Goal: Answer question/provide support: Share knowledge or assist other users

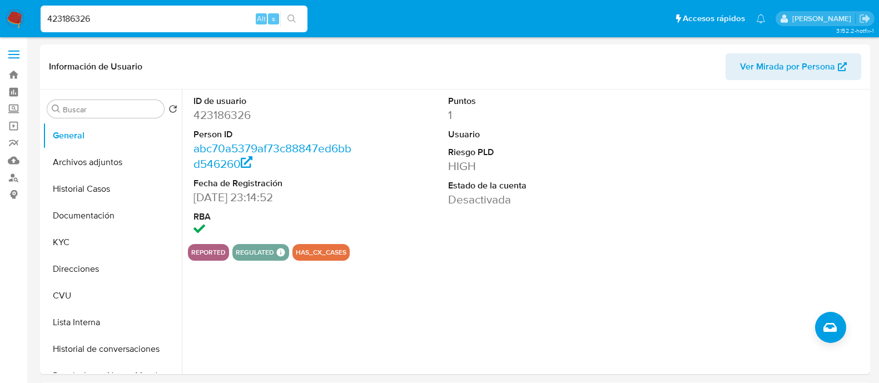
select select "10"
click at [141, 14] on input "423186326" at bounding box center [174, 19] width 267 height 14
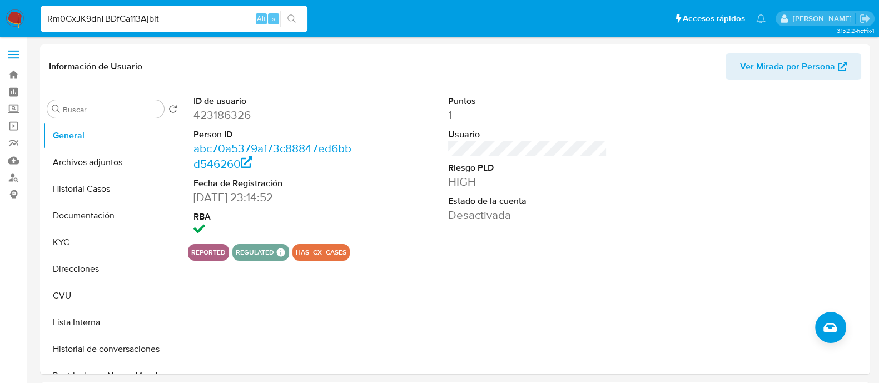
type input "Rm0GxJK9dnTBDfGa113Ajbit"
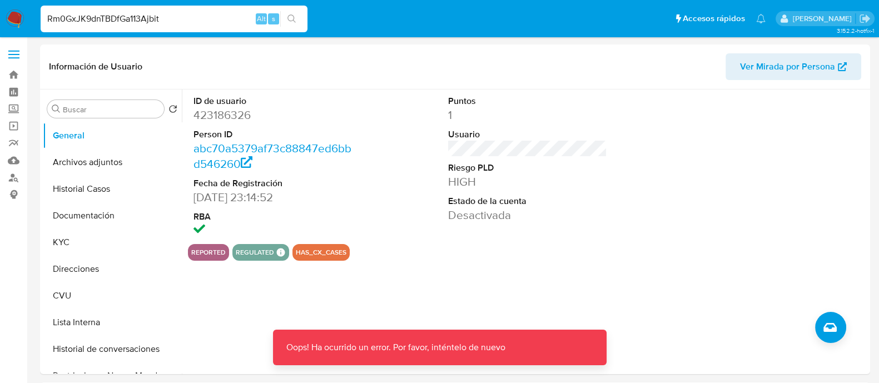
click at [122, 21] on input "Rm0GxJK9dnTBDfGa113Ajbit" at bounding box center [174, 19] width 267 height 14
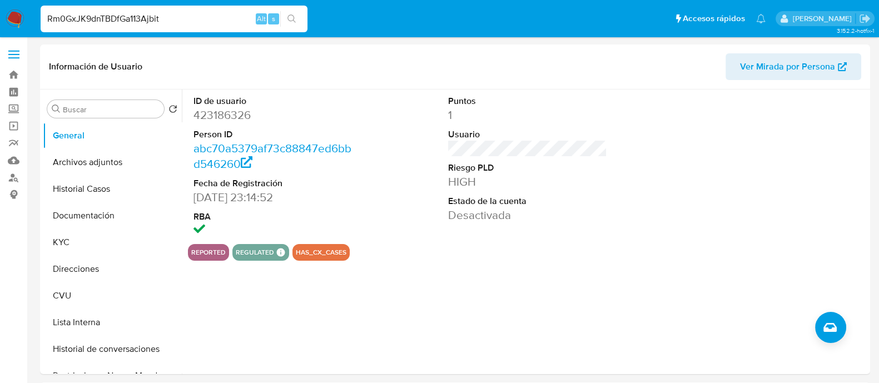
click at [158, 14] on input "Rm0GxJK9dnTBDfGa113Ajbit" at bounding box center [174, 19] width 267 height 14
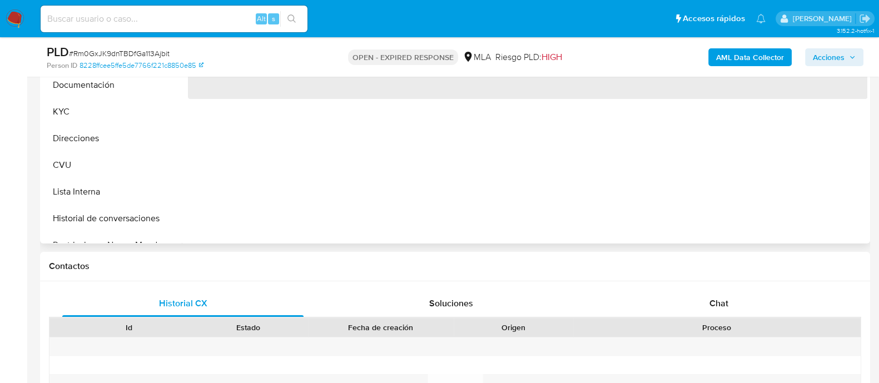
scroll to position [486, 0]
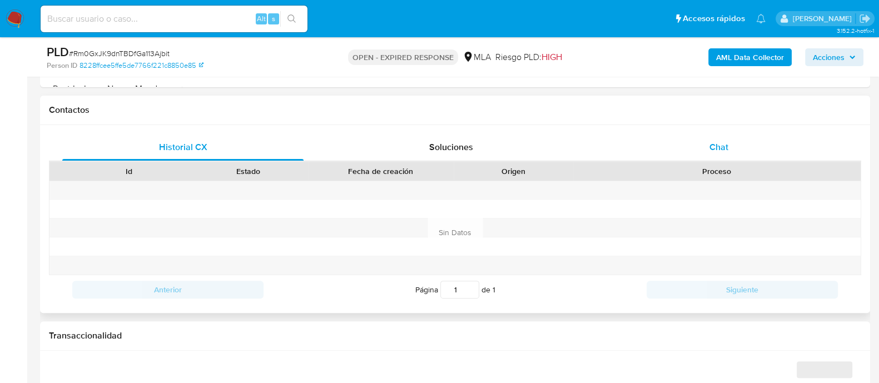
click at [678, 153] on div "Chat" at bounding box center [718, 147] width 241 height 27
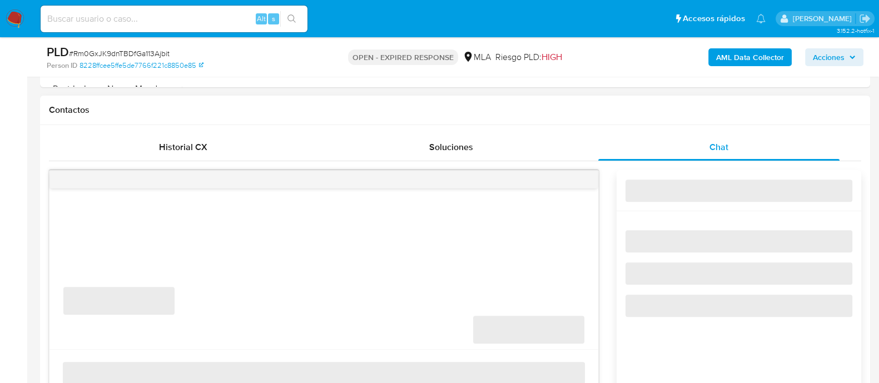
select select "10"
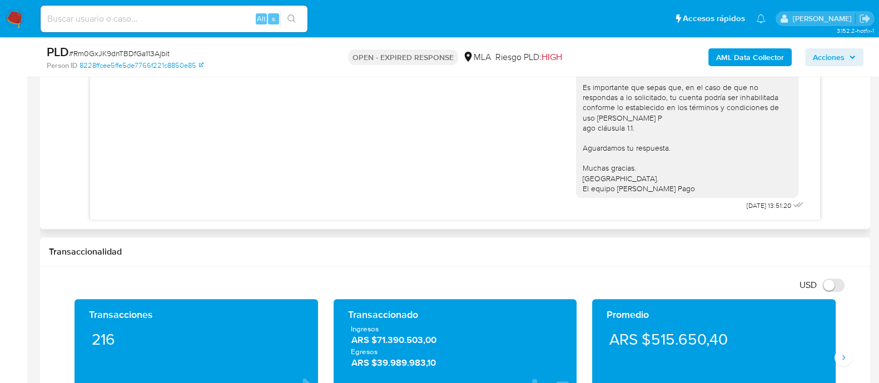
scroll to position [625, 0]
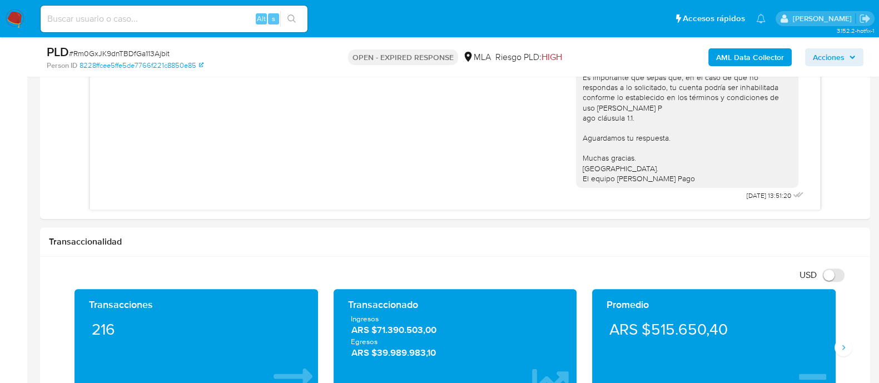
click at [171, 15] on input at bounding box center [174, 19] width 267 height 14
paste input "wjLw4U9IXn6ezxwnpaNzkD1y"
type input "wjLw4U9IXn6ezxwnpaNzkD1y"
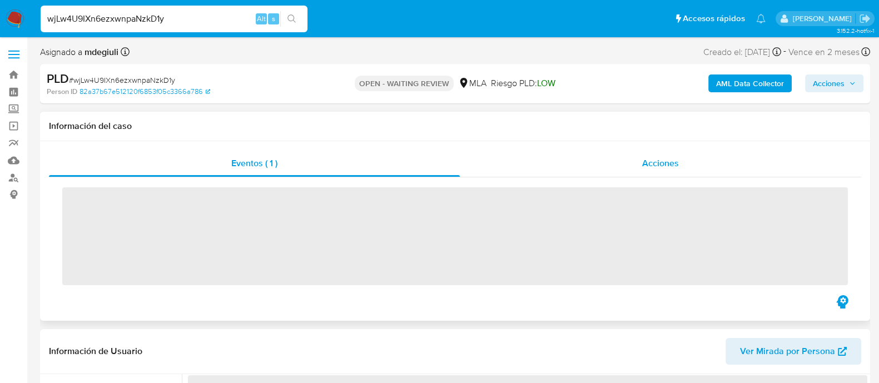
click at [667, 167] on span "Acciones" at bounding box center [660, 163] width 37 height 13
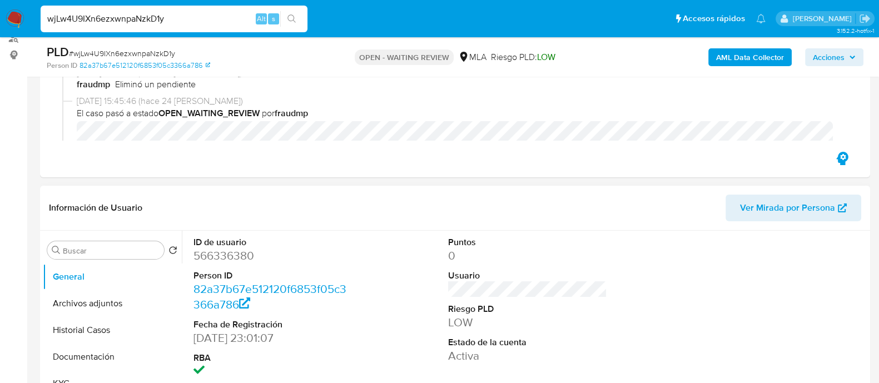
select select "10"
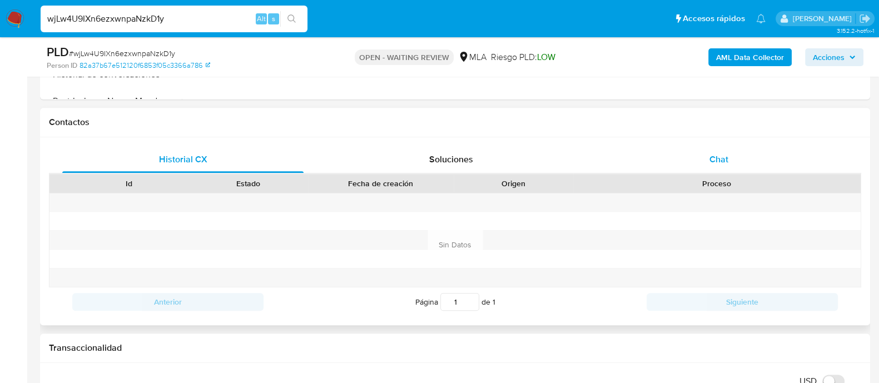
click at [696, 151] on div "Chat" at bounding box center [718, 159] width 241 height 27
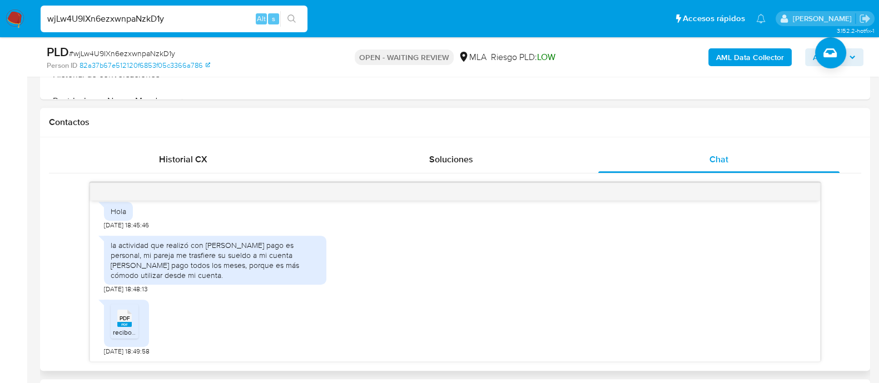
scroll to position [872, 0]
drag, startPoint x: 131, startPoint y: 246, endPoint x: 158, endPoint y: 254, distance: 29.0
click at [158, 254] on div "la actividad que realizó con [PERSON_NAME] pago es personal, mi pareja me trasf…" at bounding box center [215, 260] width 209 height 41
click at [159, 254] on div "la actividad que realizó con [PERSON_NAME] pago es personal, mi pareja me trasf…" at bounding box center [215, 260] width 209 height 41
drag, startPoint x: 237, startPoint y: 253, endPoint x: 167, endPoint y: 263, distance: 70.7
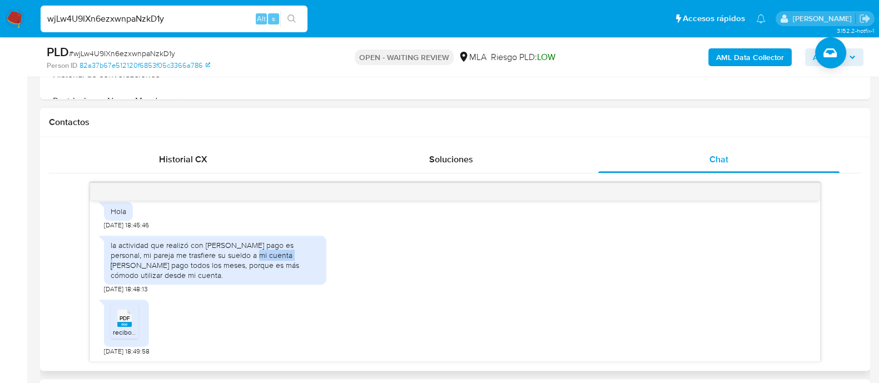
click at [274, 262] on div "la actividad que realizó con [PERSON_NAME] pago es personal, mi pareja me trasf…" at bounding box center [215, 260] width 209 height 41
click at [150, 263] on div "la actividad que realizó con [PERSON_NAME] pago es personal, mi pareja me trasf…" at bounding box center [215, 260] width 209 height 41
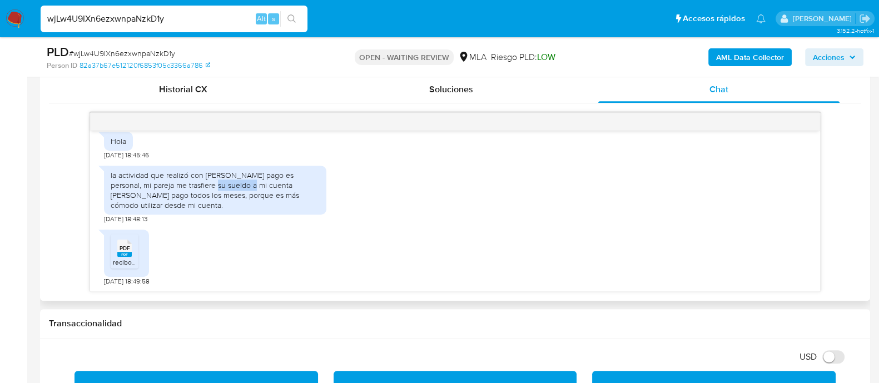
drag, startPoint x: 200, startPoint y: 183, endPoint x: 236, endPoint y: 186, distance: 36.2
click at [236, 186] on div "la actividad que realizó con [PERSON_NAME] pago es personal, mi pareja me trasf…" at bounding box center [215, 190] width 209 height 41
click at [116, 23] on input "wjLw4U9IXn6ezxwnpaNzkD1y" at bounding box center [174, 19] width 267 height 14
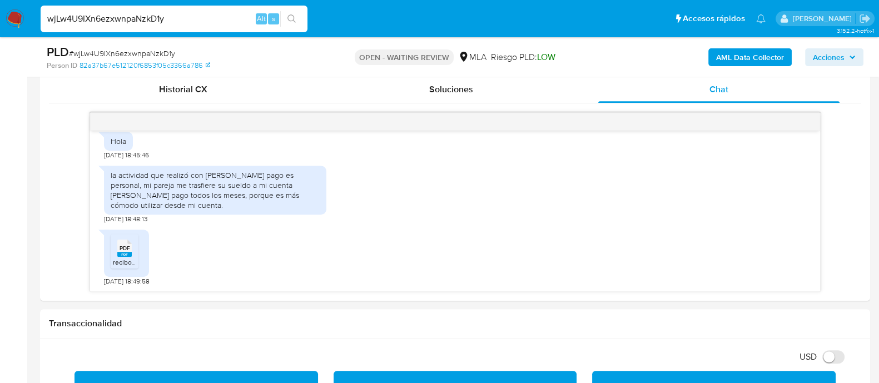
click at [116, 23] on input "wjLw4U9IXn6ezxwnpaNzkD1y" at bounding box center [174, 19] width 267 height 14
paste input "tOHraSXzo7HTgpRfz49qQvUp"
type input "tOHraSXzo7HTgpRfz49qQvUp"
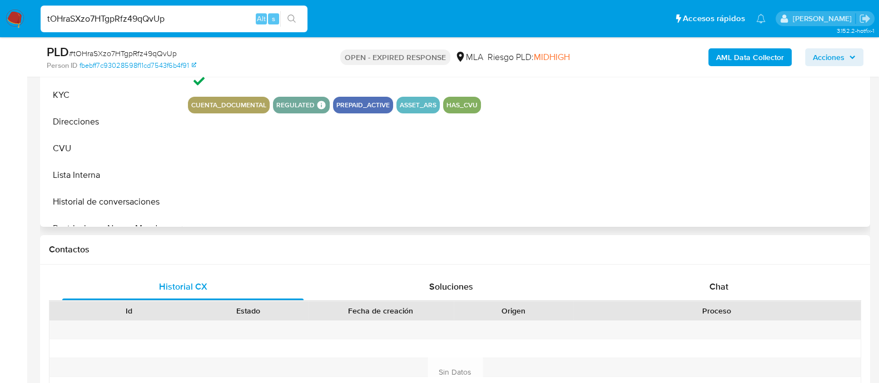
scroll to position [347, 0]
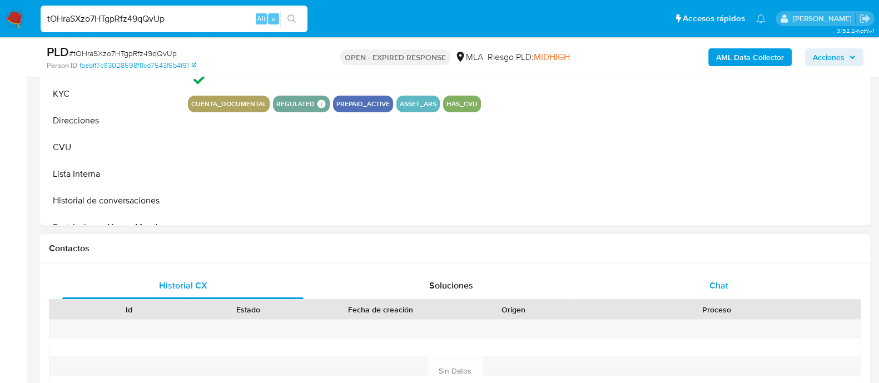
select select "10"
click at [674, 278] on div "Chat" at bounding box center [718, 285] width 241 height 27
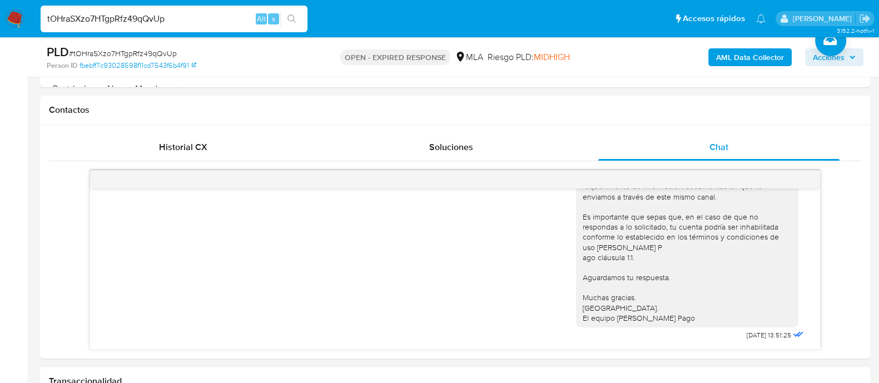
scroll to position [555, 0]
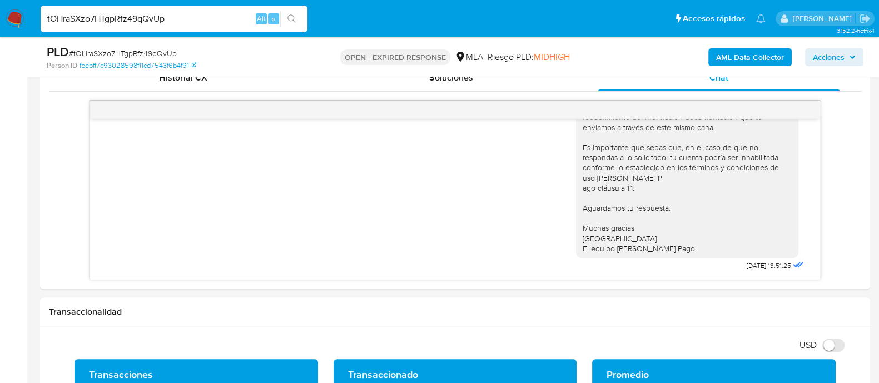
click at [152, 20] on input "tOHraSXzo7HTgpRfz49qQvUp" at bounding box center [174, 19] width 267 height 14
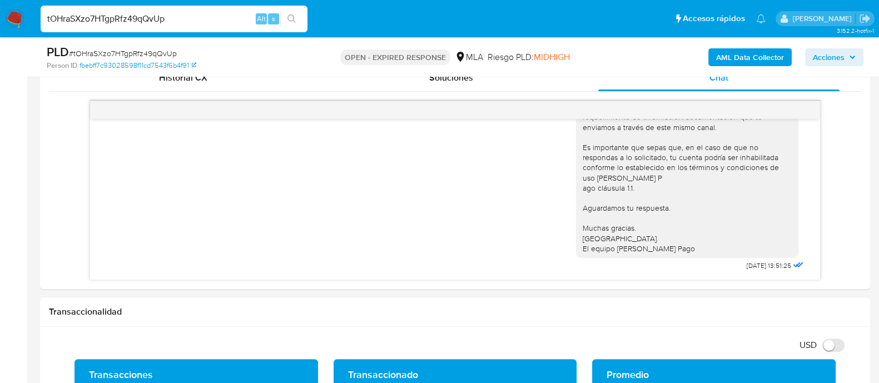
paste input "xigQ4qJLIxkLT3SnV7oTdiF7"
type input "xigQ4qJLIxkLT3SnV7oTdiF7"
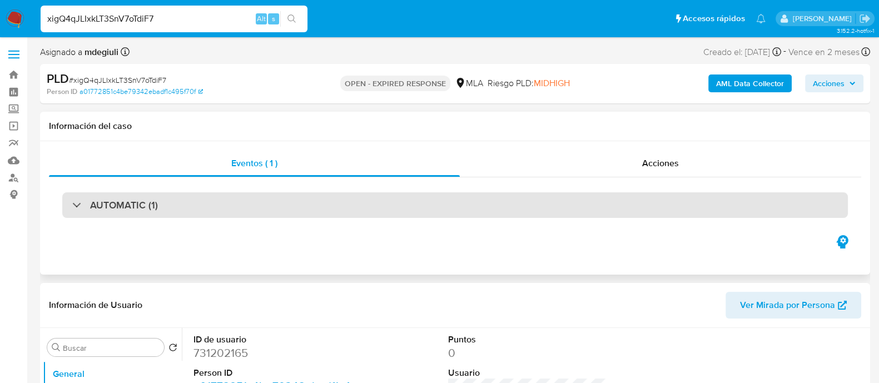
select select "10"
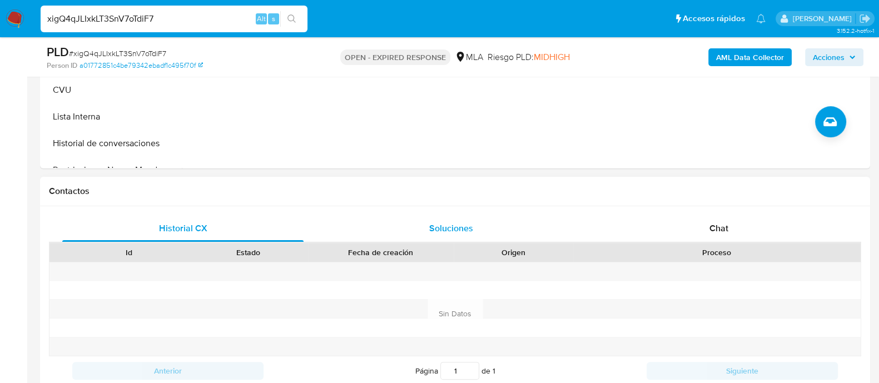
scroll to position [417, 0]
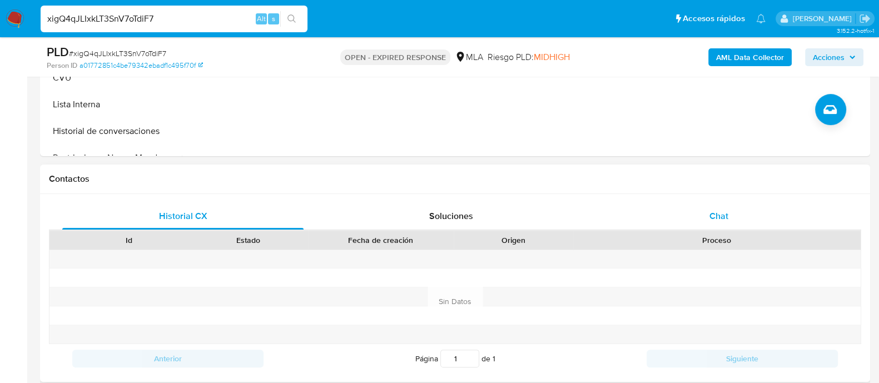
click at [699, 208] on div "Chat" at bounding box center [718, 216] width 241 height 27
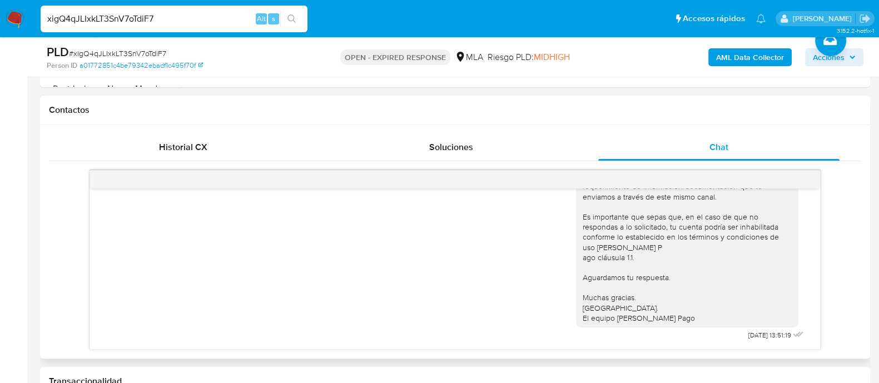
scroll to position [555, 0]
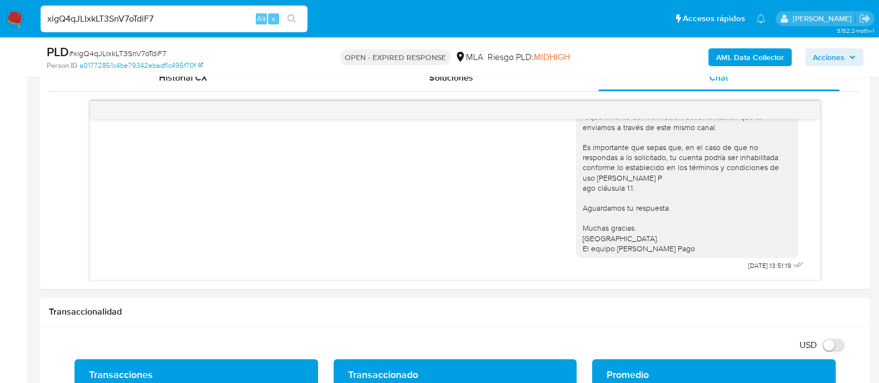
click at [115, 18] on input "xigQ4qJLIxkLT3SnV7oTdiF7" at bounding box center [174, 19] width 267 height 14
paste input "0GX1d42H4a9g9XC8nMk9Vjm2"
type input "0GX1d42H4a9g9XC8nMk9Vjm2"
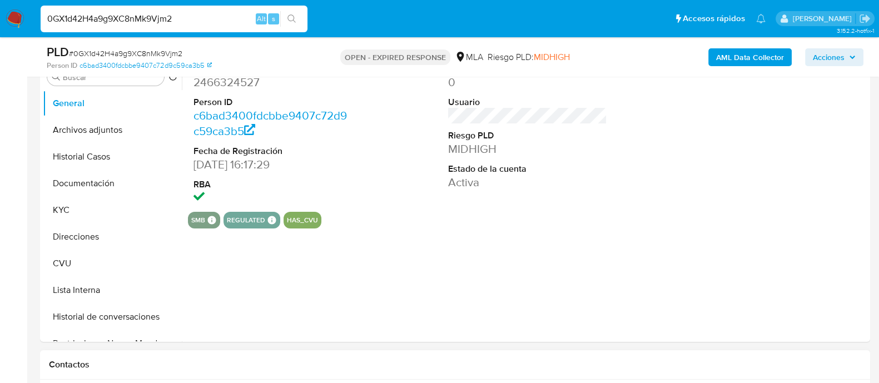
scroll to position [347, 0]
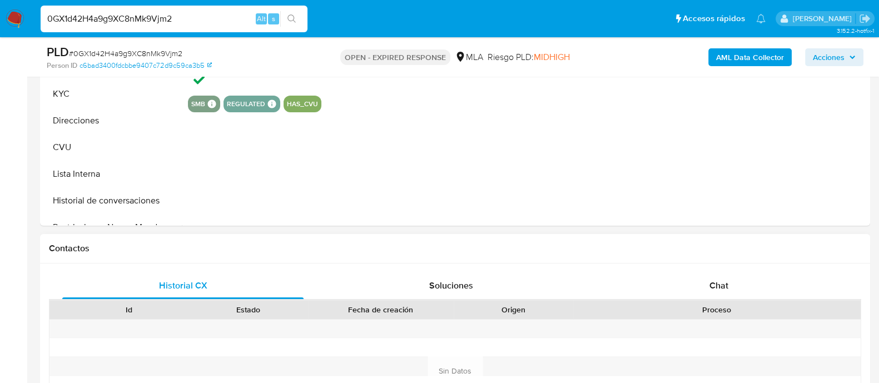
select select "10"
click at [640, 290] on div "Chat" at bounding box center [718, 285] width 241 height 27
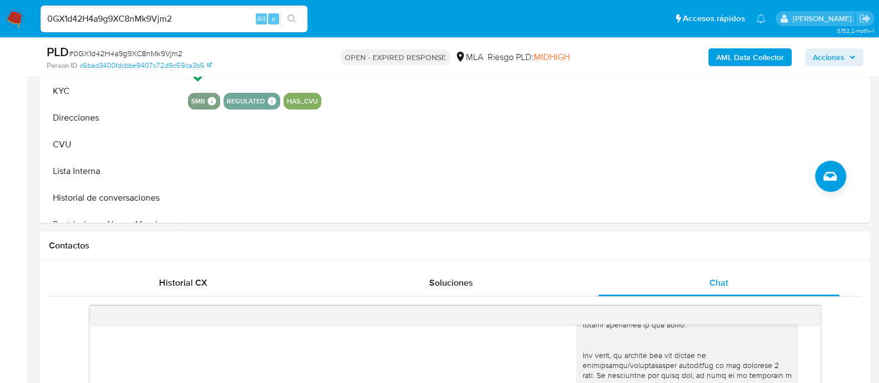
scroll to position [208, 0]
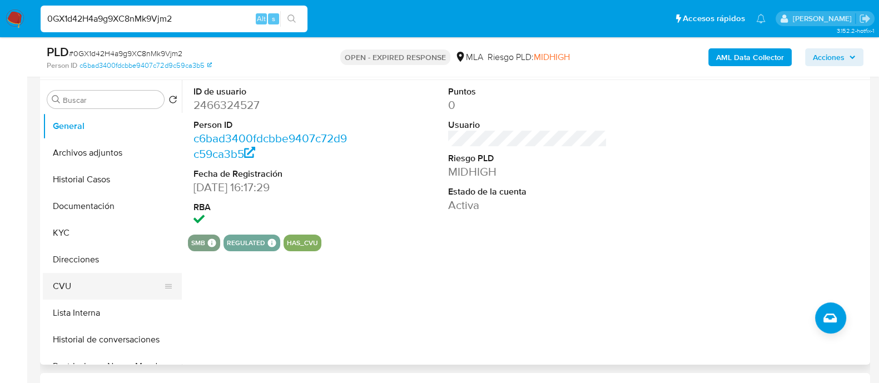
click at [79, 273] on button "CVU" at bounding box center [108, 286] width 130 height 27
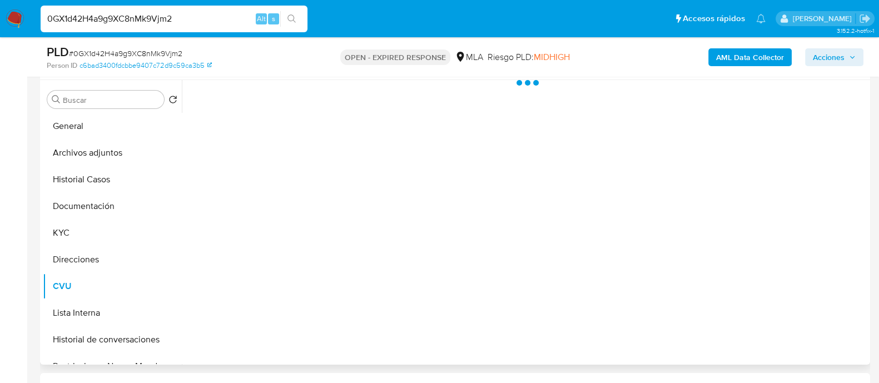
scroll to position [138, 0]
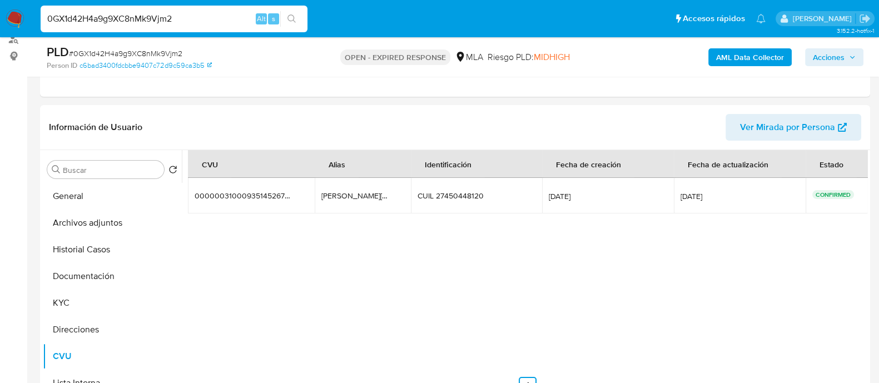
click at [163, 16] on input "0GX1d42H4a9g9XC8nMk9Vjm2" at bounding box center [174, 19] width 267 height 14
paste input "dKzKACxGZEBErl0jLPZcHhtv"
type input "dKzKACxGZEBErl0jLPZcHhtv"
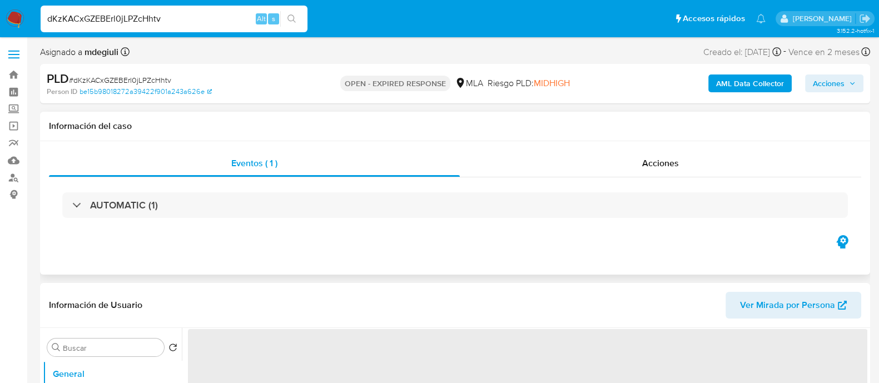
scroll to position [208, 0]
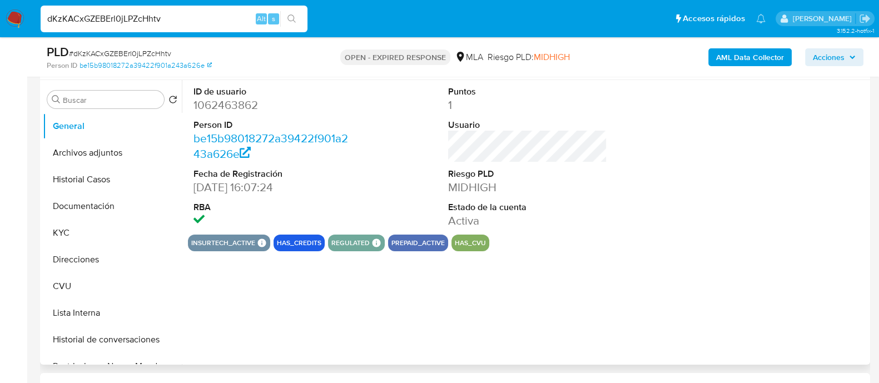
select select "10"
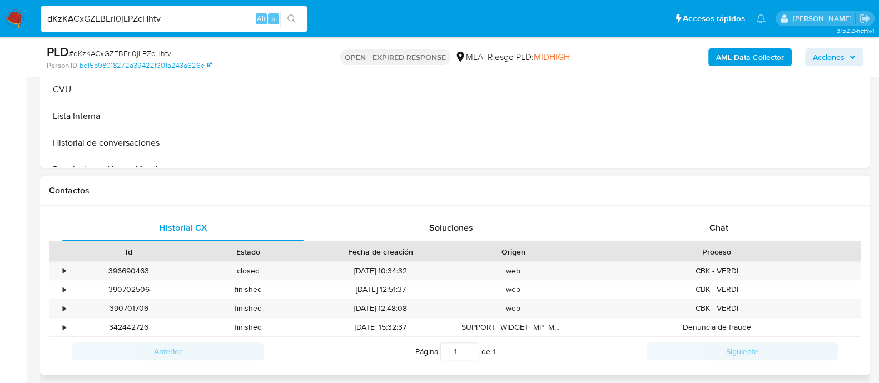
scroll to position [417, 0]
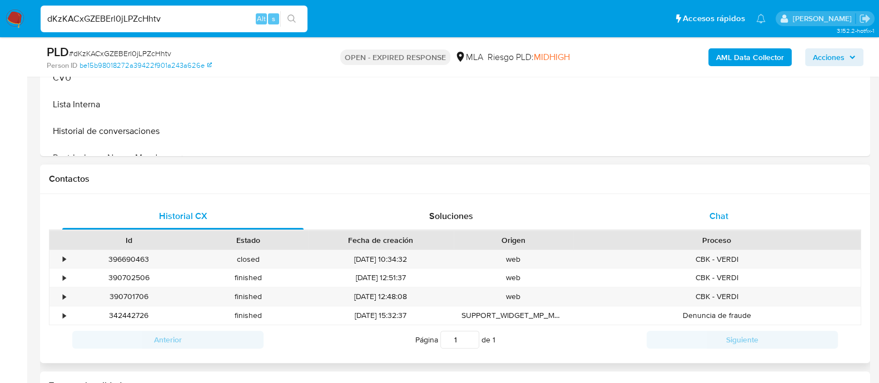
click at [679, 209] on div "Chat" at bounding box center [718, 216] width 241 height 27
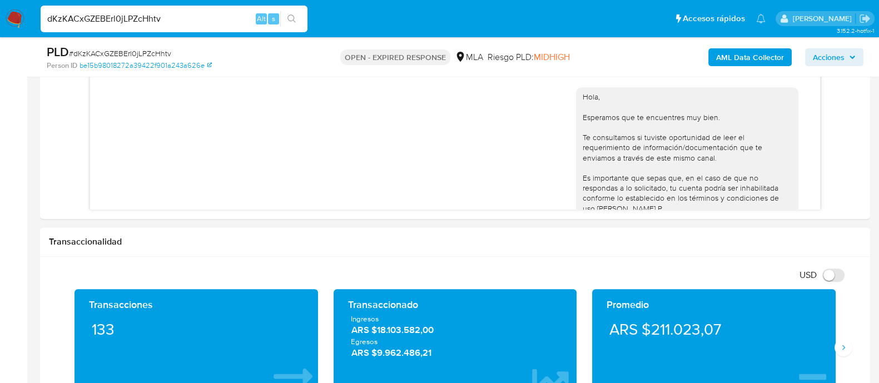
scroll to position [713, 0]
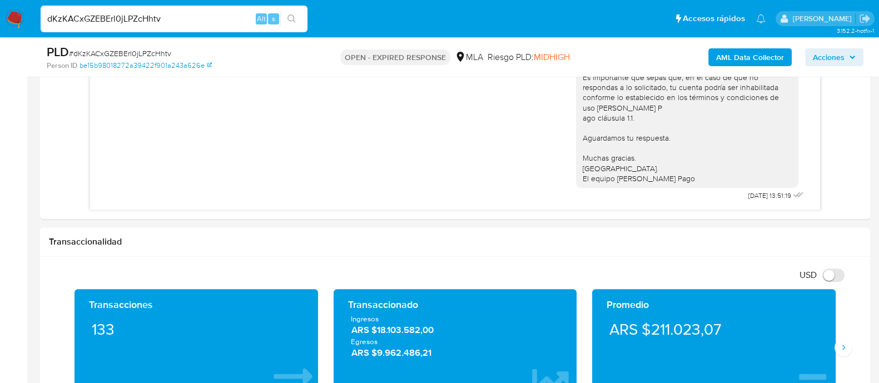
click at [158, 17] on input "dKzKACxGZEBErl0jLPZcHhtv" at bounding box center [174, 19] width 267 height 14
click at [139, 17] on input "dKzKACxGZEBErl0jLPZcHhtv" at bounding box center [174, 19] width 267 height 14
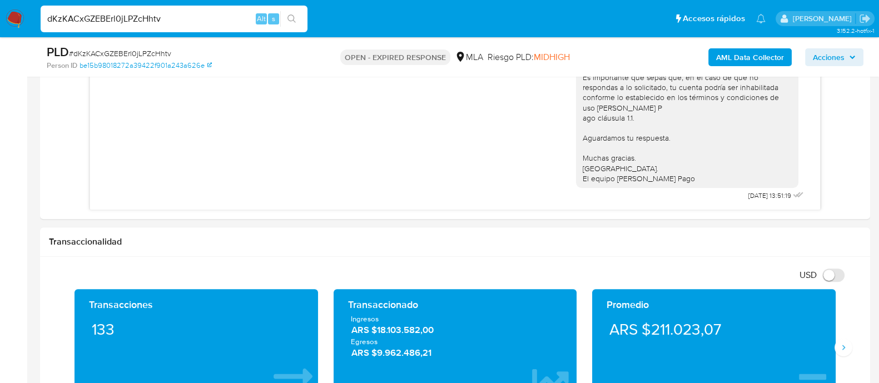
paste input "AXbJDmCHQENjj3t0he35Ymvl"
type input "AXbJDmCHQENjj3t0he35Ymvl"
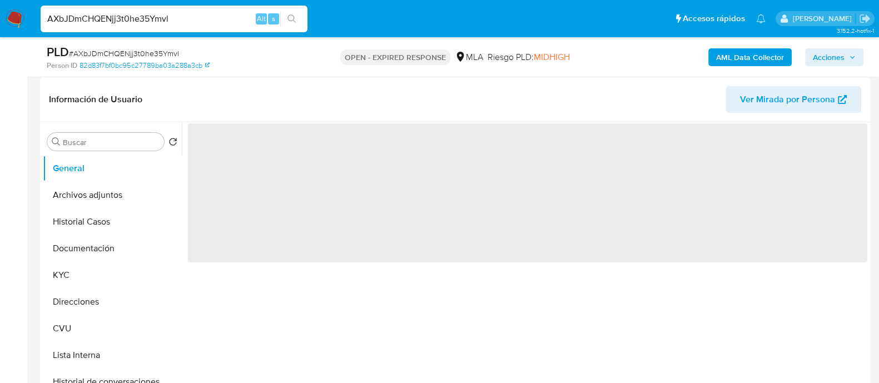
scroll to position [277, 0]
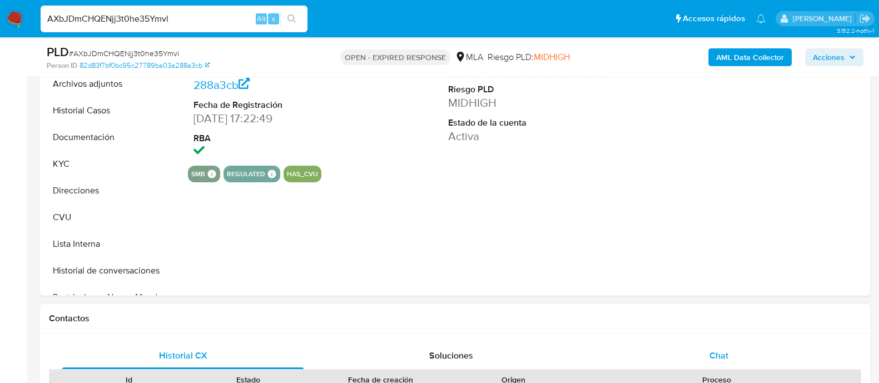
click at [671, 348] on div "Chat" at bounding box center [718, 355] width 241 height 27
select select "10"
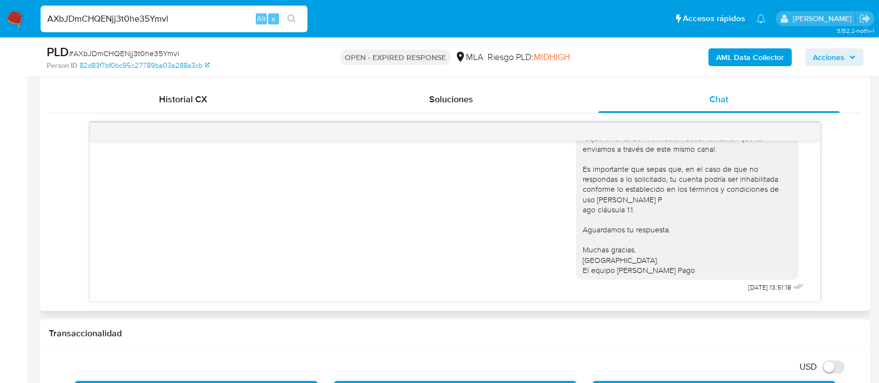
scroll to position [555, 0]
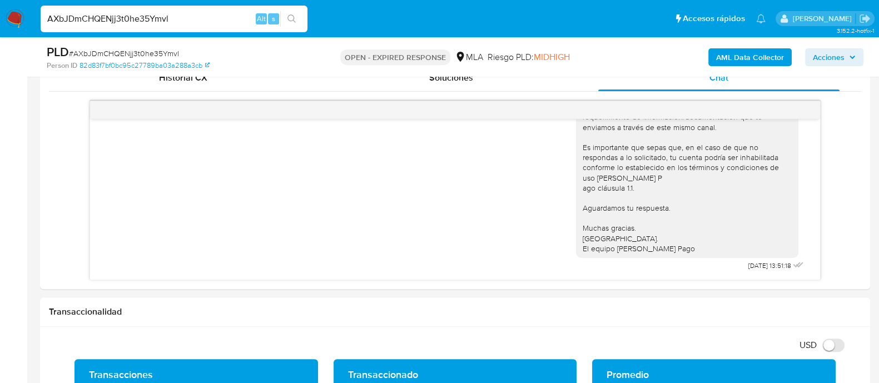
click at [144, 23] on input "AXbJDmCHQENjj3t0he35Ymvl" at bounding box center [174, 19] width 267 height 14
paste input "DW2BbMsNDKQEDreHl1qBBscm"
type input "DW2BbMsNDKQEDreHl1qBBscm"
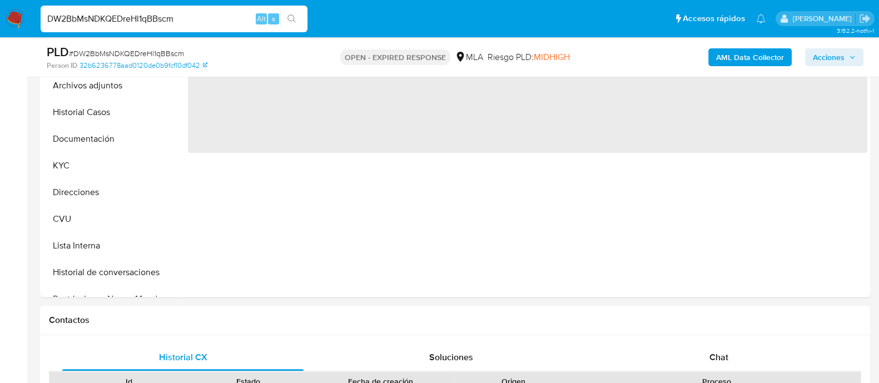
scroll to position [417, 0]
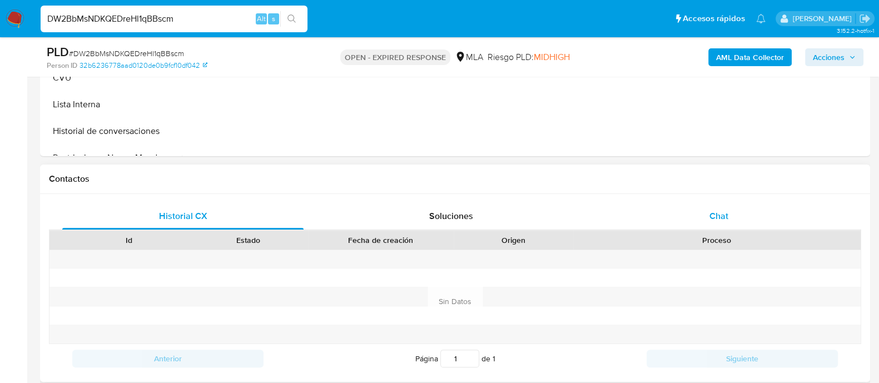
click at [683, 211] on div "Chat" at bounding box center [718, 216] width 241 height 27
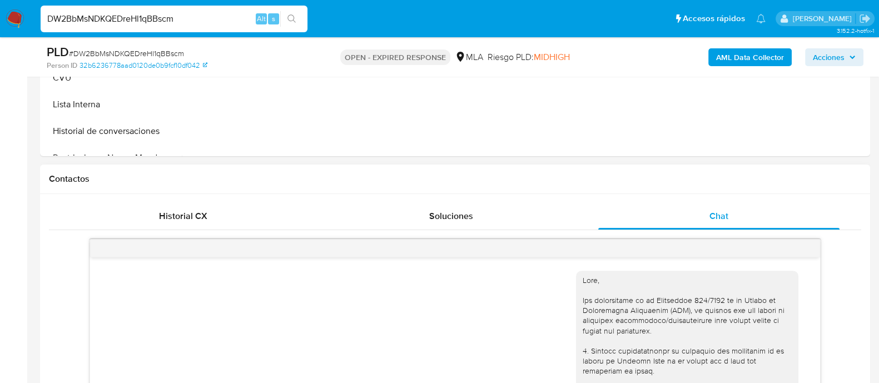
scroll to position [480, 0]
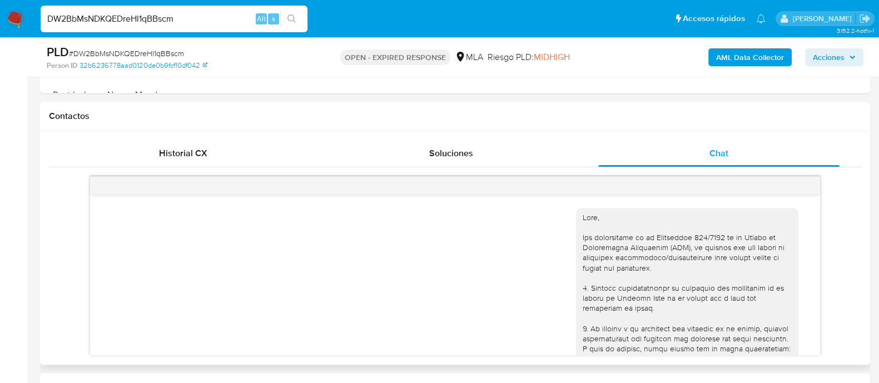
select select "10"
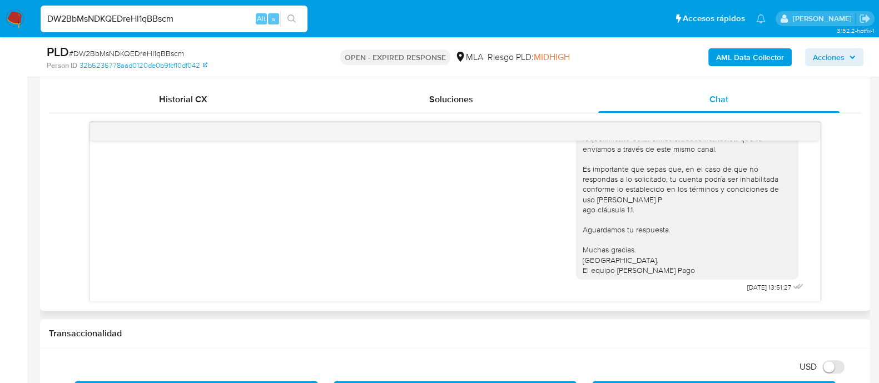
scroll to position [555, 0]
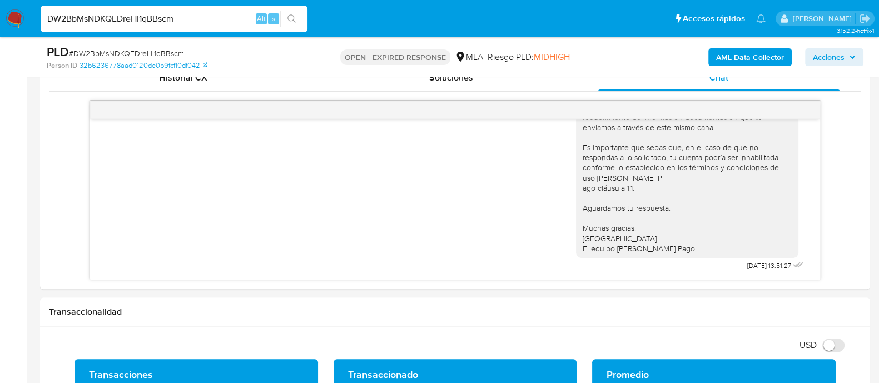
click at [142, 11] on div "DW2BbMsNDKQEDreHl1qBBscm Alt s" at bounding box center [174, 19] width 267 height 27
click at [142, 15] on input "DW2BbMsNDKQEDreHl1qBBscm" at bounding box center [174, 19] width 267 height 14
paste input "KysvocOBBiICd4g6YgMknUo3"
type input "KysvocOBBiICd4g6YgMknUo3"
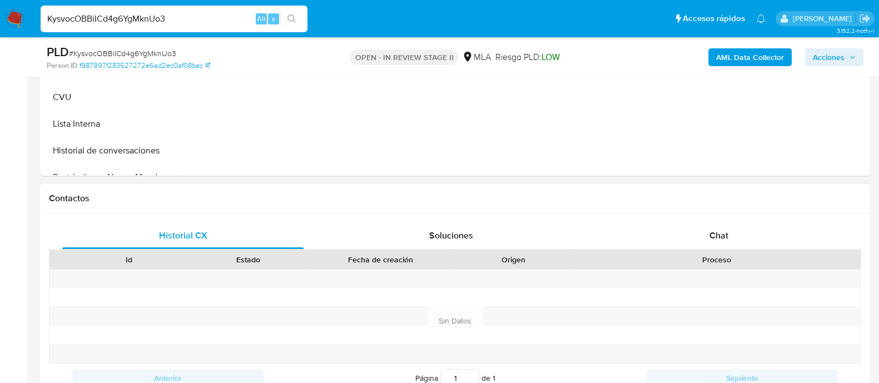
scroll to position [417, 0]
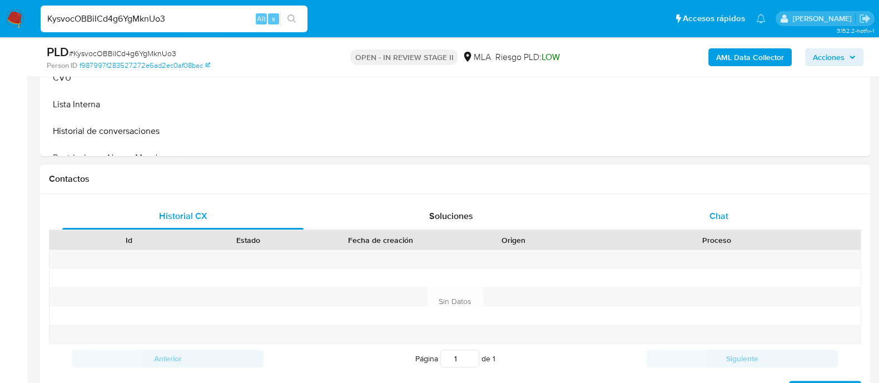
click at [712, 207] on div "Chat" at bounding box center [718, 216] width 241 height 27
select select "10"
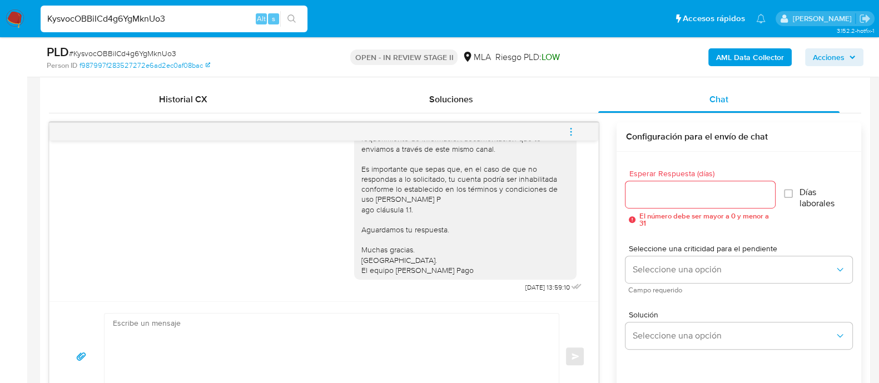
scroll to position [555, 0]
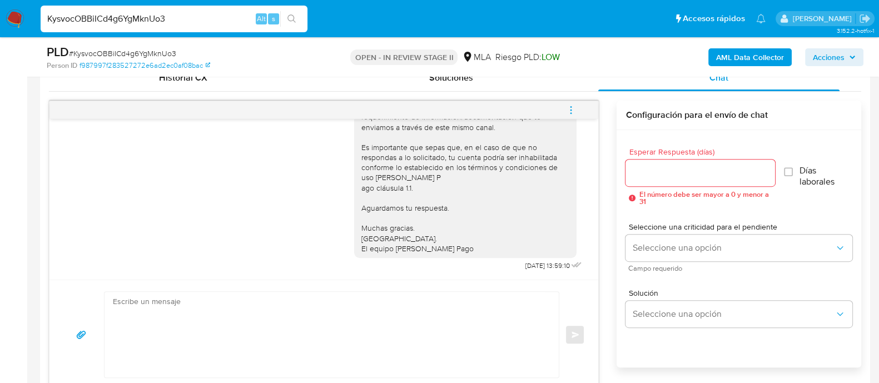
click at [12, 20] on img at bounding box center [15, 18] width 19 height 19
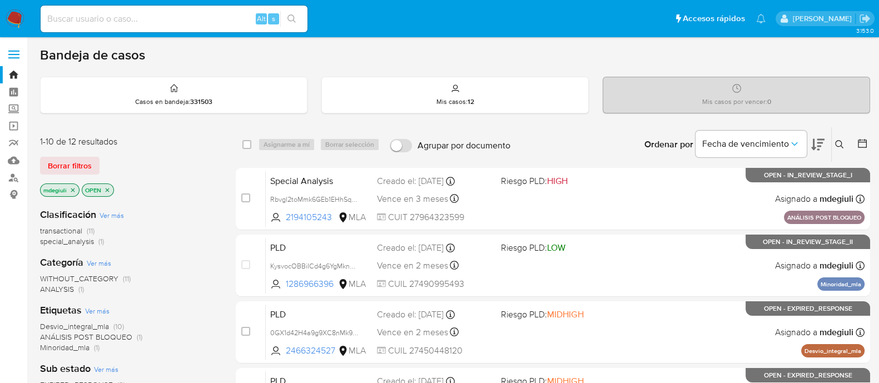
click at [839, 141] on icon at bounding box center [839, 144] width 9 height 9
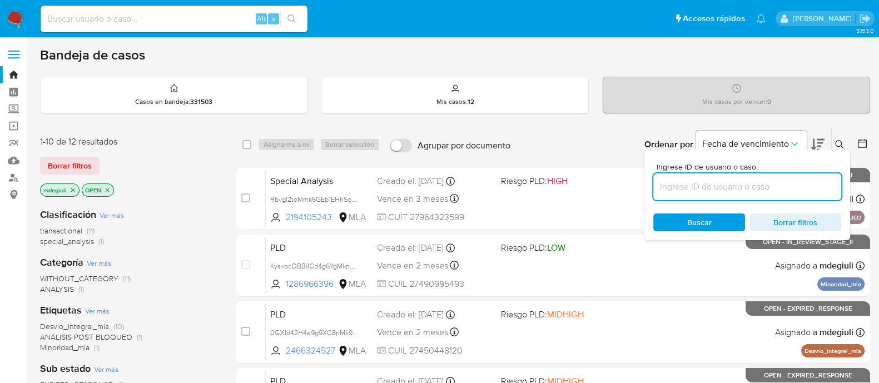
click at [710, 190] on input at bounding box center [747, 187] width 188 height 14
type input "wjLw4U9IXn6ezxwnpaNzkD1y"
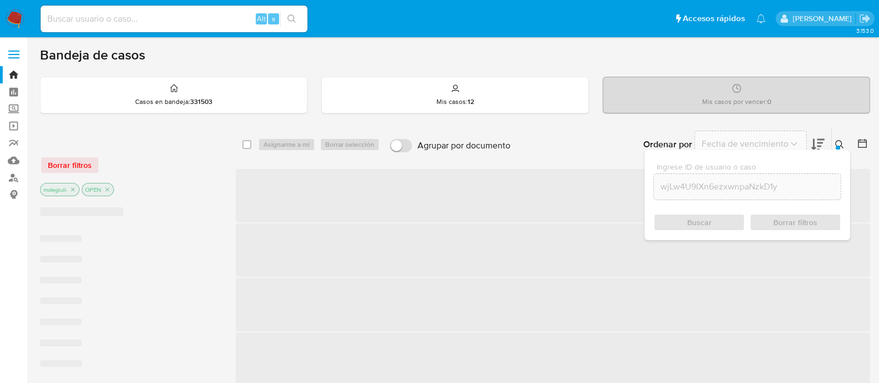
click at [673, 218] on div "Buscar Borrar filtros" at bounding box center [747, 222] width 188 height 18
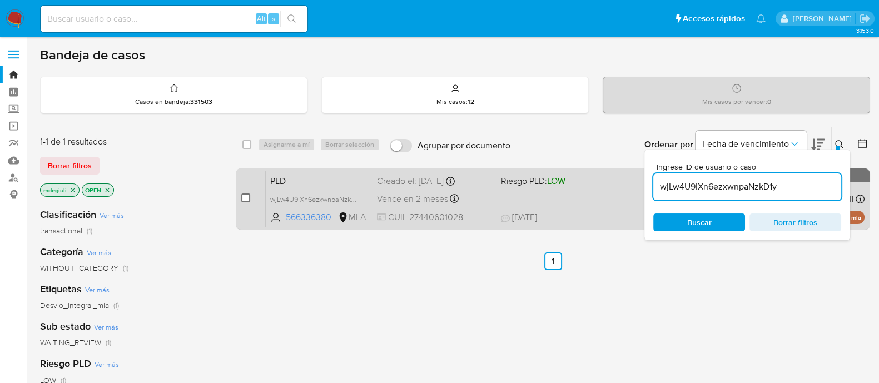
click at [246, 196] on input "checkbox" at bounding box center [245, 197] width 9 height 9
checkbox input "true"
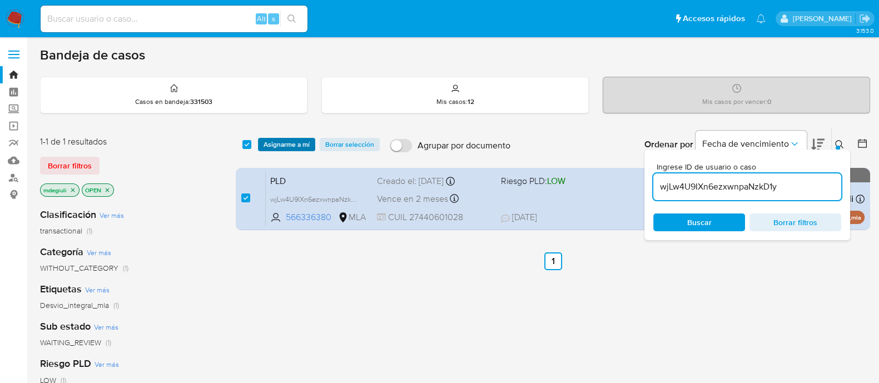
click at [284, 143] on span "Asignarme a mí" at bounding box center [286, 144] width 46 height 11
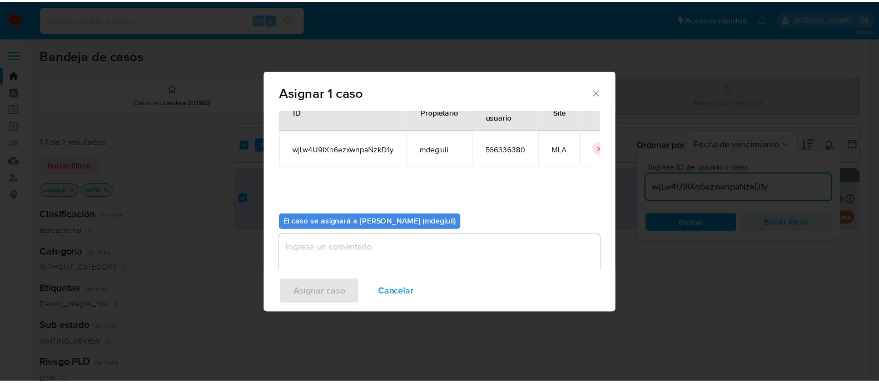
scroll to position [57, 0]
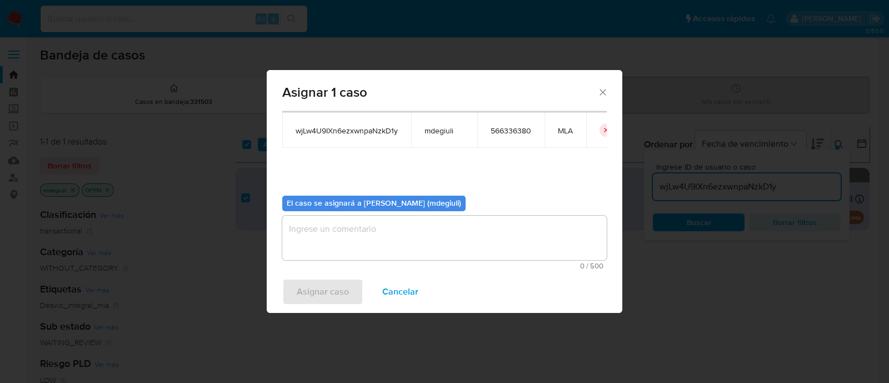
click at [332, 215] on div "El caso se asignará a Martin Pablo De Giuli (mdegiuli) 0 / 500 500 caracteres r…" at bounding box center [444, 228] width 325 height 83
click at [330, 235] on textarea "assign-modal" at bounding box center [444, 238] width 325 height 44
click at [319, 289] on span "Asignar caso" at bounding box center [323, 292] width 52 height 24
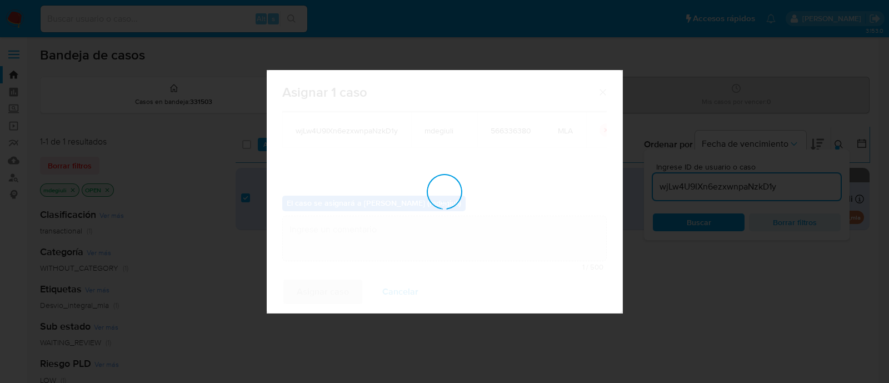
checkbox input "false"
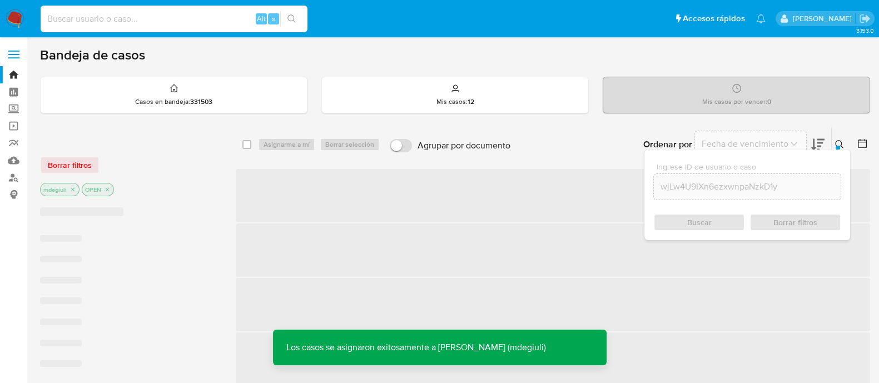
click at [139, 22] on input at bounding box center [174, 19] width 267 height 14
paste input "wjLw4U9IXn6ezxwnpaNzkD1y"
type input "wjLw4U9IXn6ezxwnpaNzkD1y"
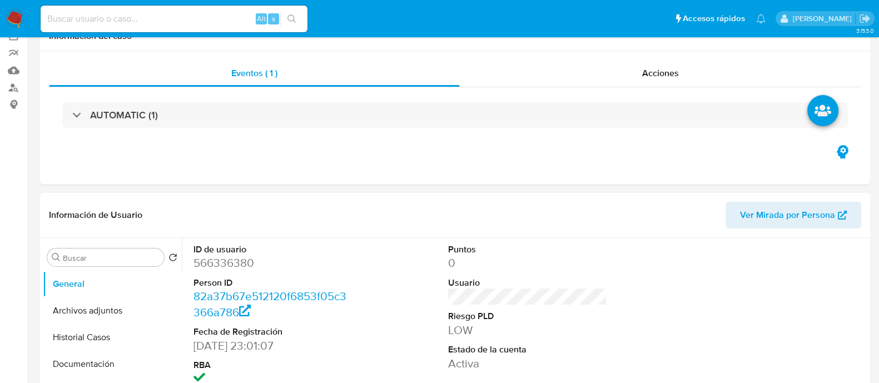
select select "10"
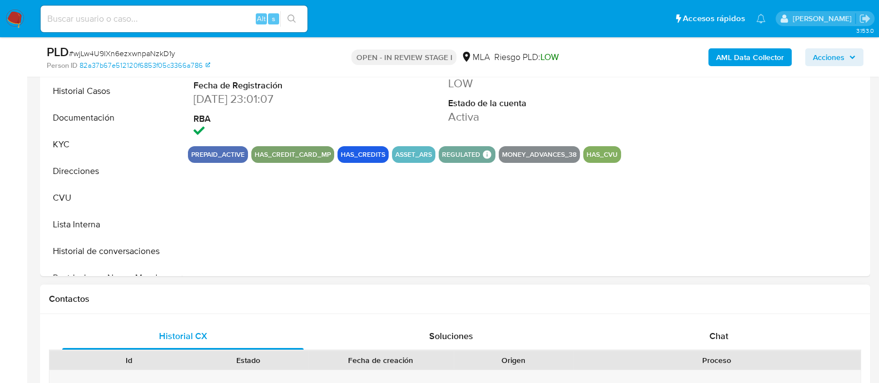
scroll to position [347, 0]
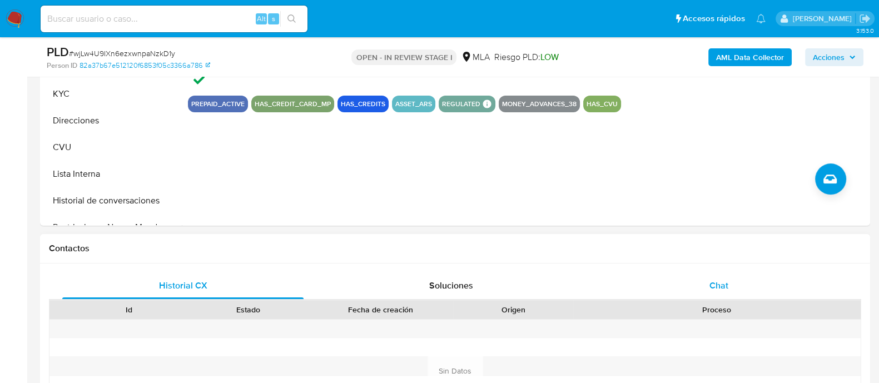
click at [692, 285] on div "Chat" at bounding box center [718, 285] width 241 height 27
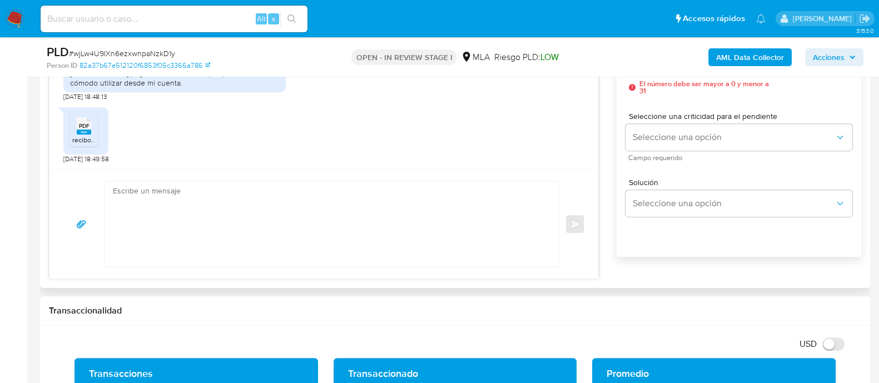
scroll to position [625, 0]
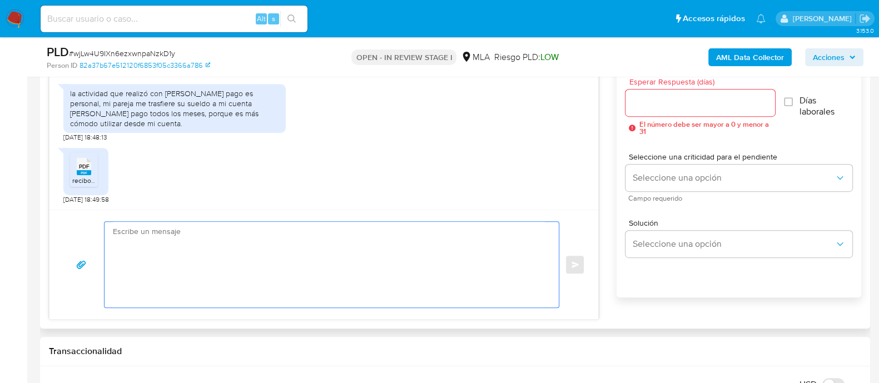
click at [223, 243] on textarea at bounding box center [329, 265] width 432 height 86
paste textarea "Hola Luz, Gracias por la documentación que nos enviaste anteriormente. En funci…"
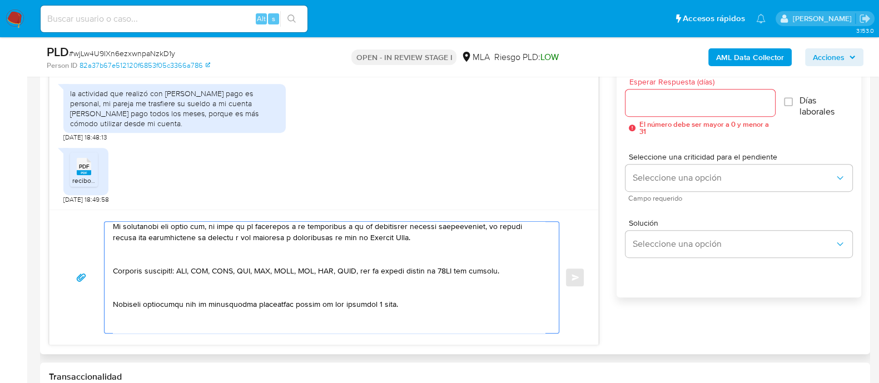
scroll to position [0, 0]
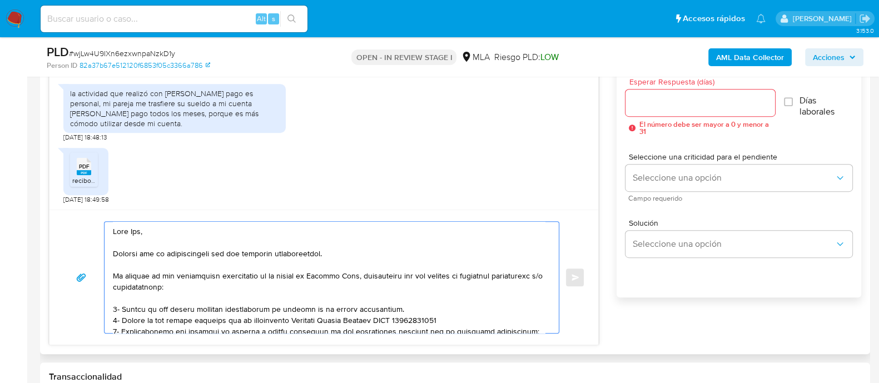
type textarea "Hola Luz, Gracias por la documentación que nos enviaste anteriormente. En funci…"
click at [666, 108] on input "Esperar Respuesta (días)" at bounding box center [699, 103] width 149 height 14
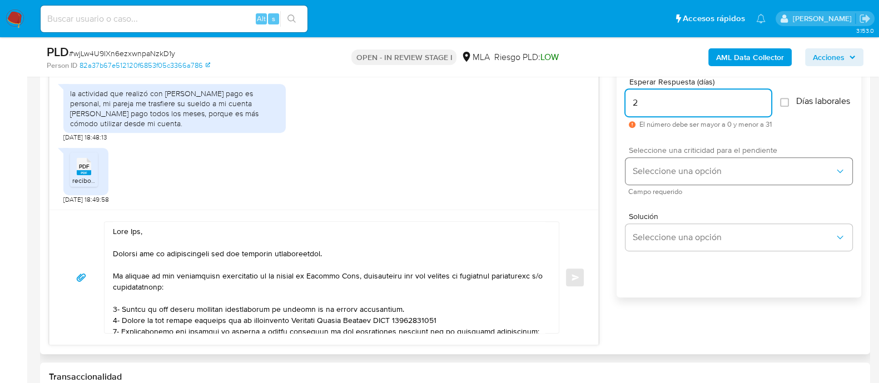
type input "2"
click at [653, 185] on button "Seleccione una opción" at bounding box center [738, 171] width 227 height 27
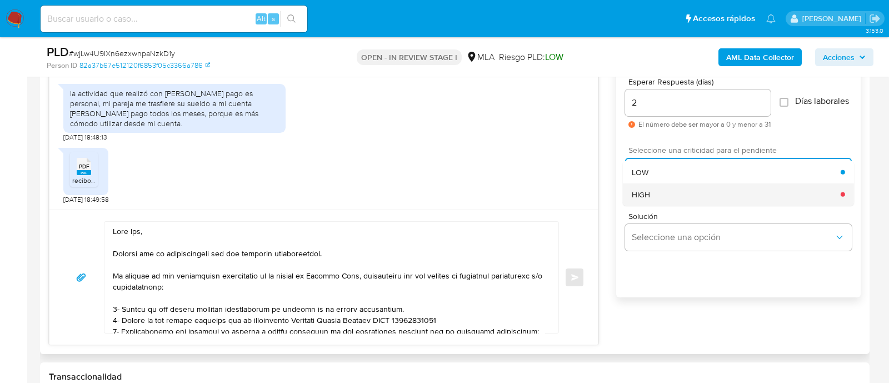
click at [646, 199] on span "HIGH" at bounding box center [641, 194] width 18 height 10
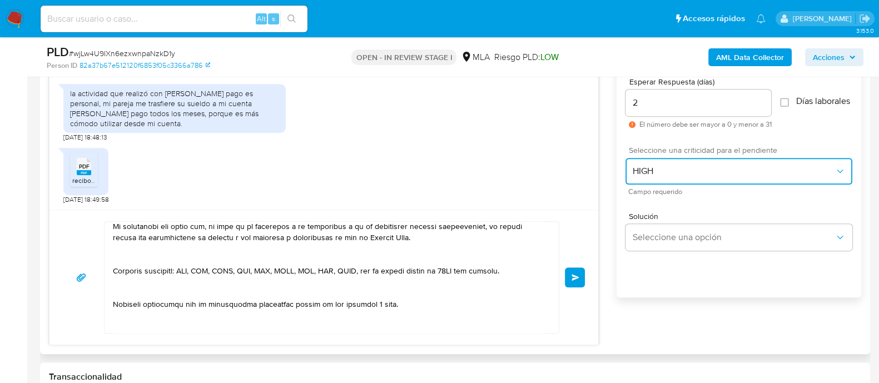
scroll to position [230, 0]
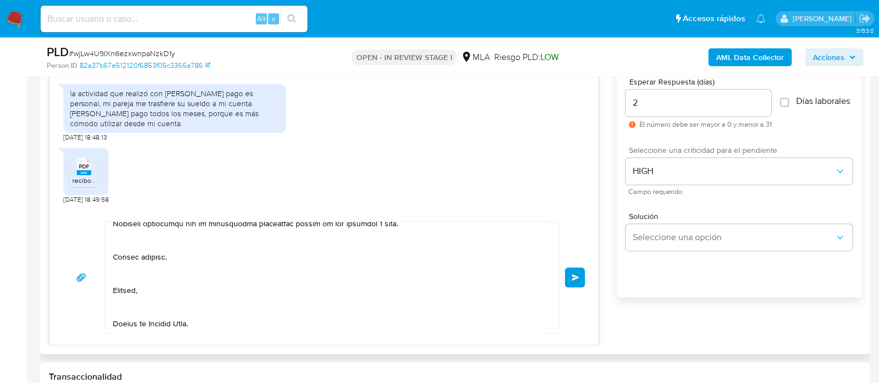
click at [575, 275] on span "Enviar" at bounding box center [575, 277] width 8 height 7
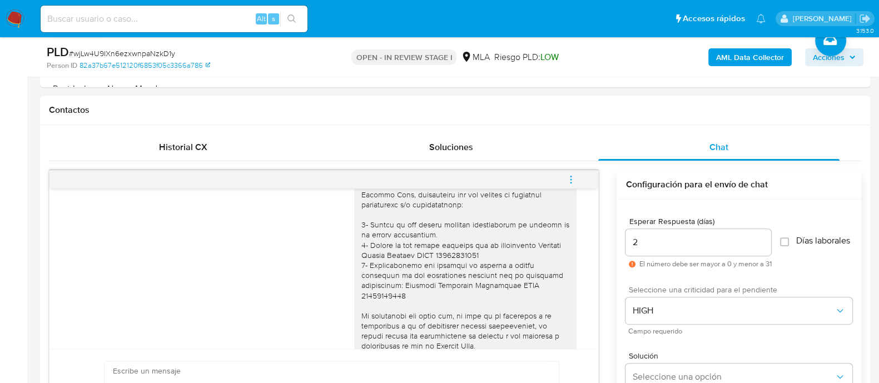
scroll to position [1080, 0]
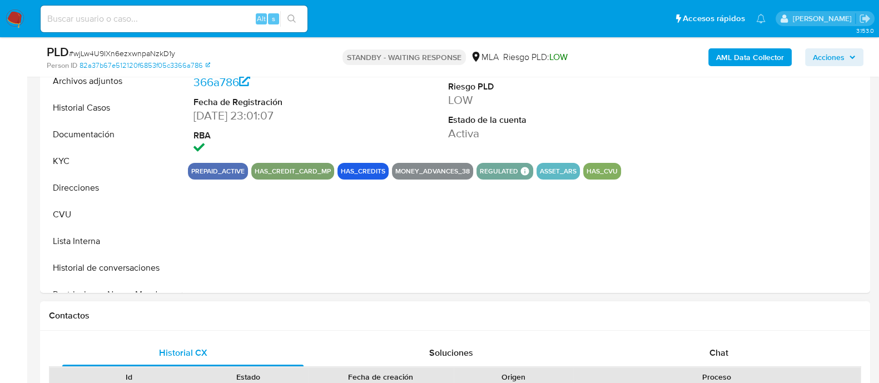
scroll to position [417, 0]
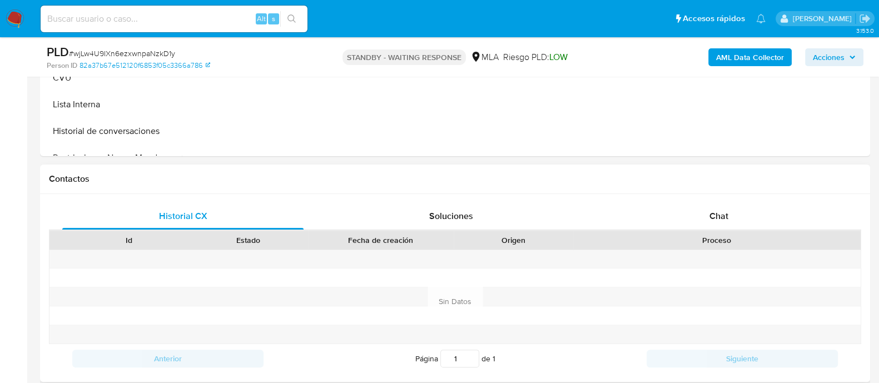
select select "10"
click at [731, 216] on div "Chat" at bounding box center [718, 216] width 241 height 27
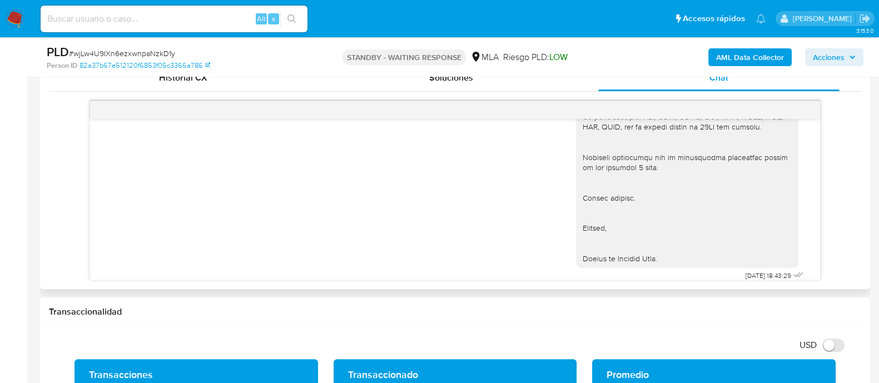
scroll to position [1288, 0]
